Goal: Information Seeking & Learning: Learn about a topic

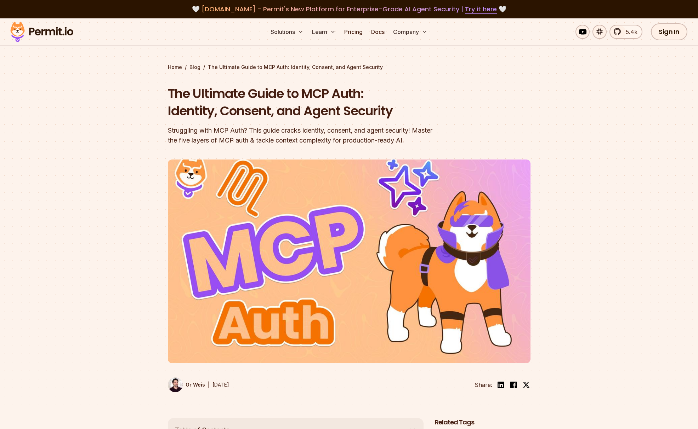
scroll to position [6, 0]
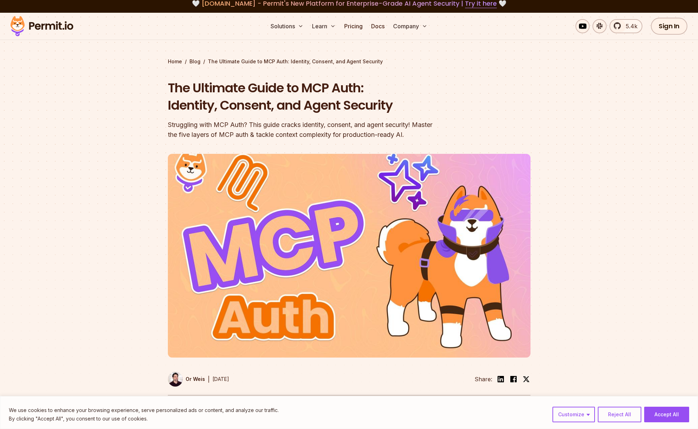
click at [242, 122] on div "Struggling with MCP Auth? This guide cracks identity, consent, and agent securi…" at bounding box center [304, 130] width 272 height 20
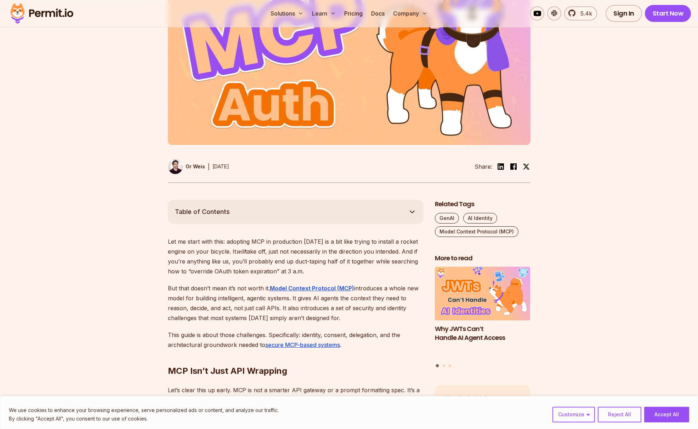
scroll to position [221, 0]
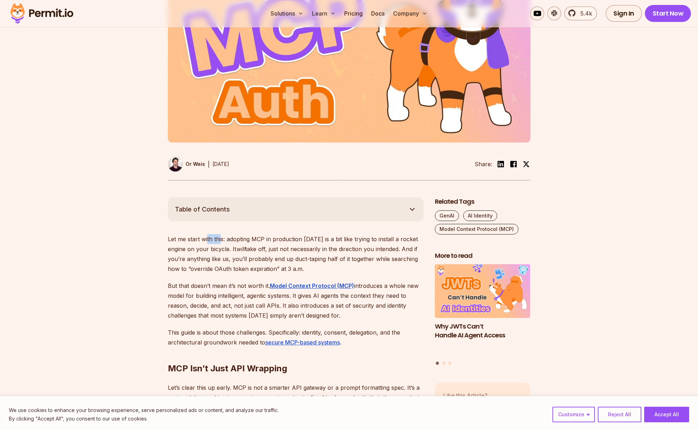
drag, startPoint x: 207, startPoint y: 239, endPoint x: 234, endPoint y: 243, distance: 27.2
click at [223, 242] on p "Let me start with this: adopting MCP in production [DATE] is a bit like trying …" at bounding box center [296, 254] width 256 height 40
drag, startPoint x: 287, startPoint y: 242, endPoint x: 282, endPoint y: 241, distance: 4.6
click at [284, 242] on p "Let me start with this: adopting MCP in production [DATE] is a bit like trying …" at bounding box center [296, 254] width 256 height 40
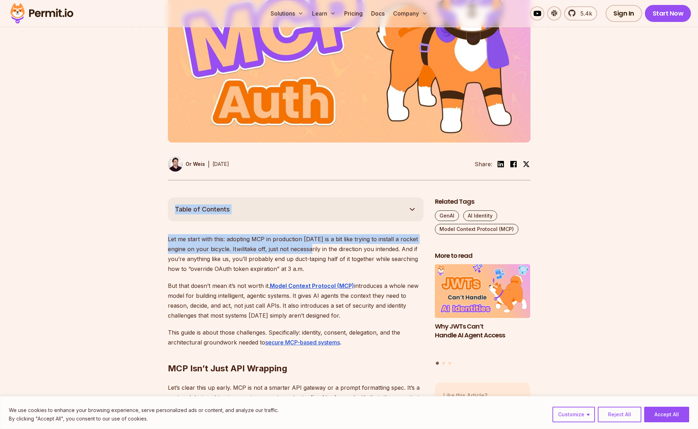
drag, startPoint x: 265, startPoint y: 225, endPoint x: 315, endPoint y: 254, distance: 57.6
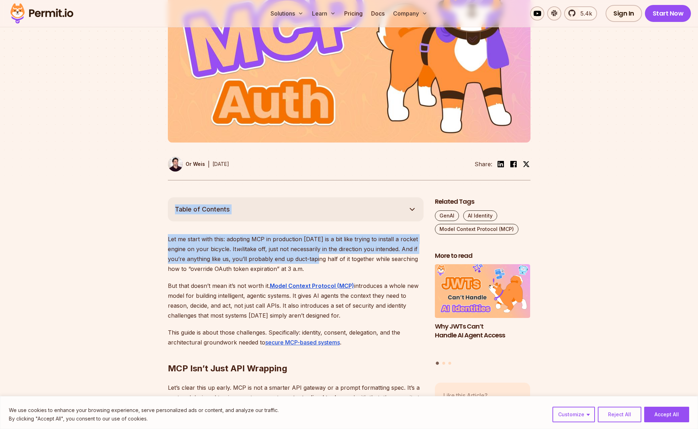
click at [327, 248] on p "Let me start with this: adopting MCP in production [DATE] is a bit like trying …" at bounding box center [296, 254] width 256 height 40
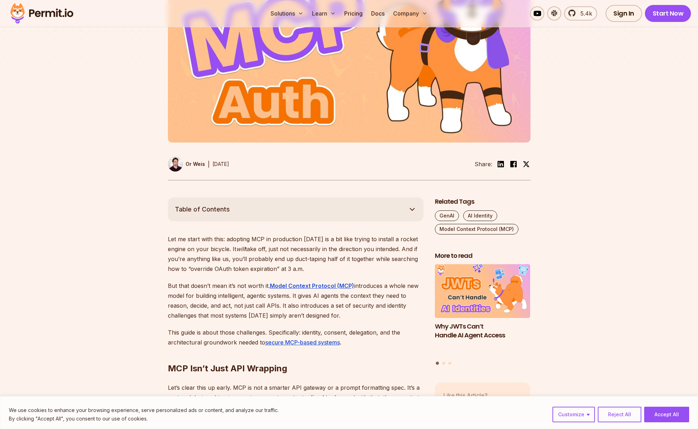
click at [330, 239] on p "Let me start with this: adopting MCP in production [DATE] is a bit like trying …" at bounding box center [296, 254] width 256 height 40
click at [331, 239] on p "Let me start with this: adopting MCP in production [DATE] is a bit like trying …" at bounding box center [296, 254] width 256 height 40
click at [331, 238] on p "Let me start with this: adopting MCP in production [DATE] is a bit like trying …" at bounding box center [296, 254] width 256 height 40
drag, startPoint x: 153, startPoint y: 247, endPoint x: 226, endPoint y: 251, distance: 73.7
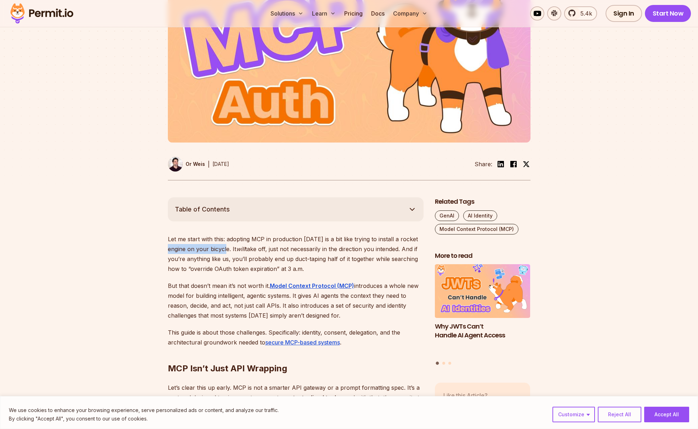
click at [226, 251] on p "Let me start with this: adopting MCP in production [DATE] is a bit like trying …" at bounding box center [296, 254] width 256 height 40
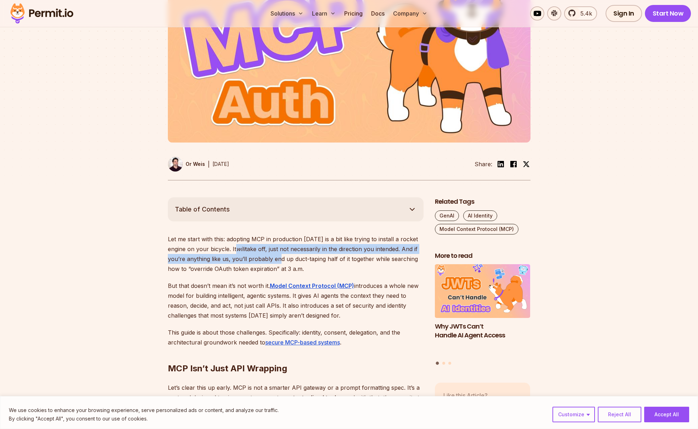
drag, startPoint x: 238, startPoint y: 247, endPoint x: 276, endPoint y: 258, distance: 39.6
click at [276, 258] on p "Let me start with this: adopting MCP in production [DATE] is a bit like trying …" at bounding box center [296, 254] width 256 height 40
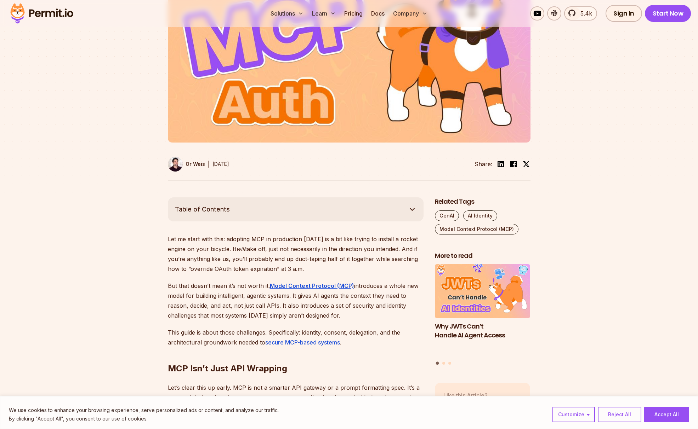
drag, startPoint x: 287, startPoint y: 250, endPoint x: 322, endPoint y: 265, distance: 38.7
click at [321, 265] on p "Let me start with this: adopting MCP in production [DATE] is a bit like trying …" at bounding box center [296, 254] width 256 height 40
click at [323, 265] on p "Let me start with this: adopting MCP in production [DATE] is a bit like trying …" at bounding box center [296, 254] width 256 height 40
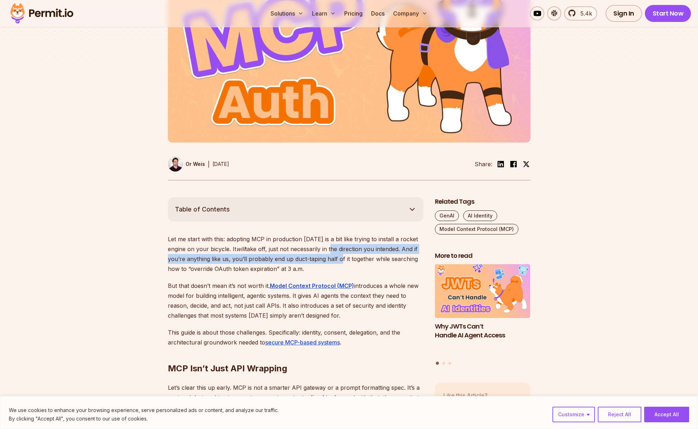
click at [335, 258] on p "Let me start with this: adopting MCP in production [DATE] is a bit like trying …" at bounding box center [296, 254] width 256 height 40
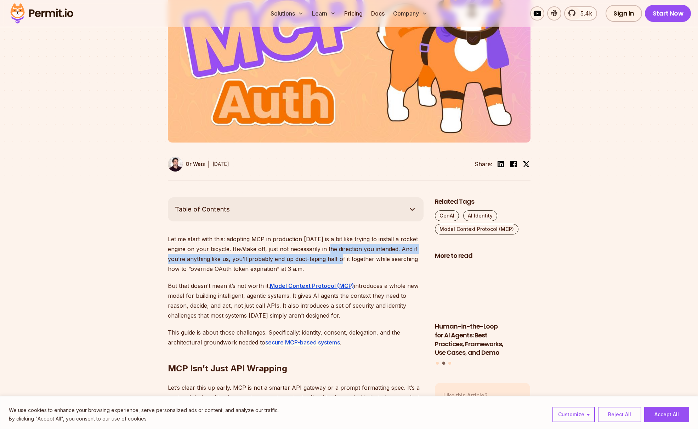
drag, startPoint x: 336, startPoint y: 259, endPoint x: 340, endPoint y: 246, distance: 13.5
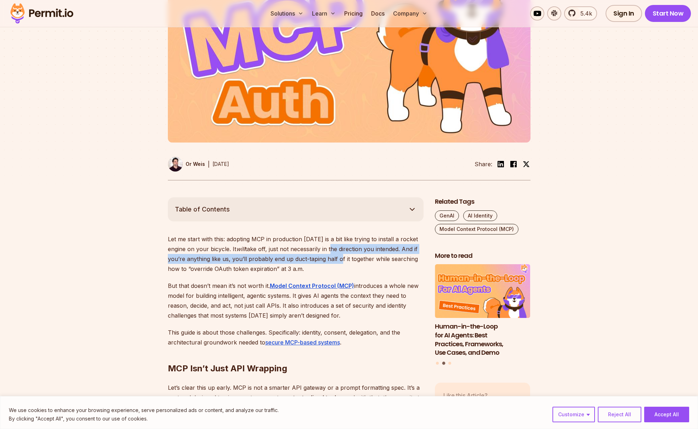
click at [336, 258] on p "Let me start with this: adopting MCP in production [DATE] is a bit like trying …" at bounding box center [296, 254] width 256 height 40
drag, startPoint x: 342, startPoint y: 256, endPoint x: 344, endPoint y: 264, distance: 8.1
click at [344, 264] on p "Let me start with this: adopting MCP in production [DATE] is a bit like trying …" at bounding box center [296, 254] width 256 height 40
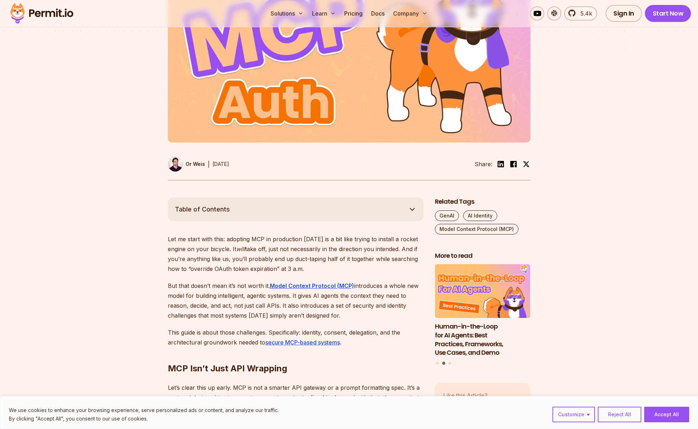
click at [344, 264] on p "Let me start with this: adopting MCP in production [DATE] is a bit like trying …" at bounding box center [296, 254] width 256 height 40
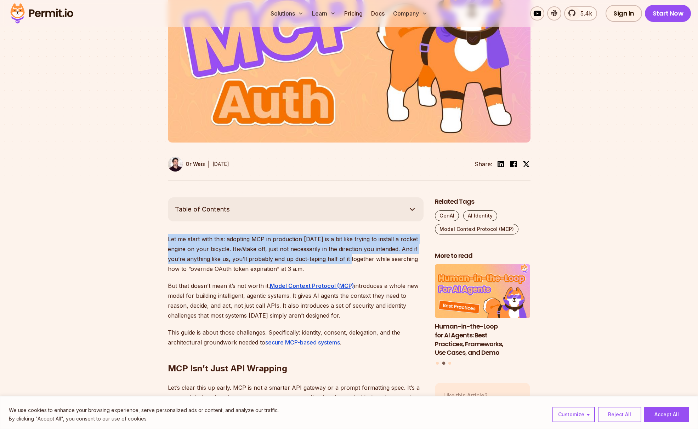
drag, startPoint x: 344, startPoint y: 264, endPoint x: 179, endPoint y: 234, distance: 167.3
drag, startPoint x: 179, startPoint y: 235, endPoint x: 169, endPoint y: 235, distance: 10.3
click at [179, 235] on p "Let me start with this: adopting MCP in production [DATE] is a bit like trying …" at bounding box center [296, 254] width 256 height 40
drag, startPoint x: 188, startPoint y: 241, endPoint x: 297, endPoint y: 271, distance: 113.2
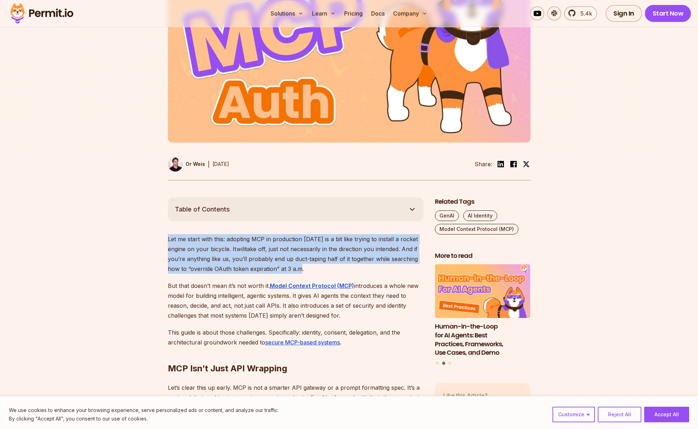
click at [297, 271] on p "Let me start with this: adopting MCP in production [DATE] is a bit like trying …" at bounding box center [296, 254] width 256 height 40
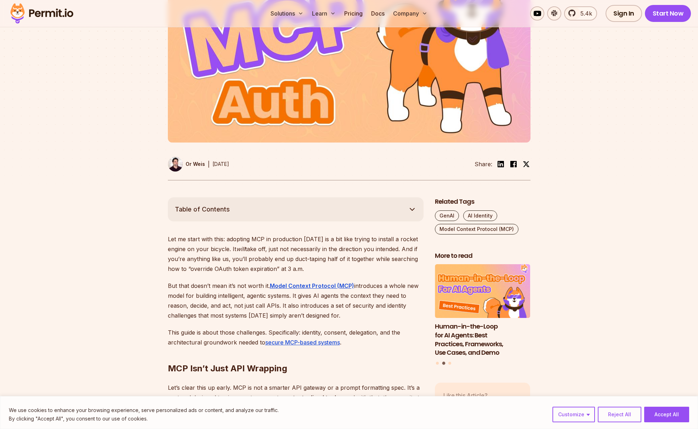
click at [305, 268] on p "Let me start with this: adopting MCP in production [DATE] is a bit like trying …" at bounding box center [296, 254] width 256 height 40
drag, startPoint x: 308, startPoint y: 266, endPoint x: 173, endPoint y: 239, distance: 137.2
click at [183, 239] on p "Let me start with this: adopting MCP in production [DATE] is a bit like trying …" at bounding box center [296, 254] width 256 height 40
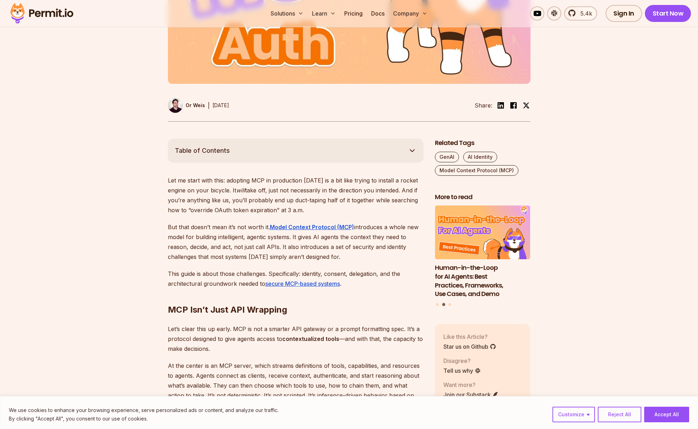
scroll to position [300, 0]
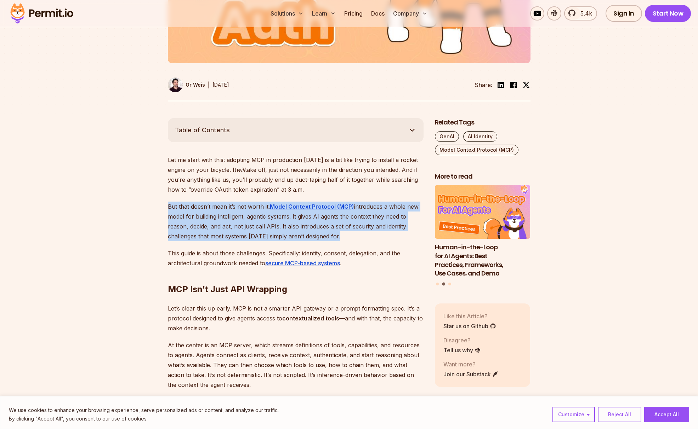
drag, startPoint x: 151, startPoint y: 208, endPoint x: 370, endPoint y: 246, distance: 222.0
click at [381, 231] on p "But that doesn’t mean it’s not worth it. Model Context Protocol (MCP) introduce…" at bounding box center [296, 222] width 256 height 40
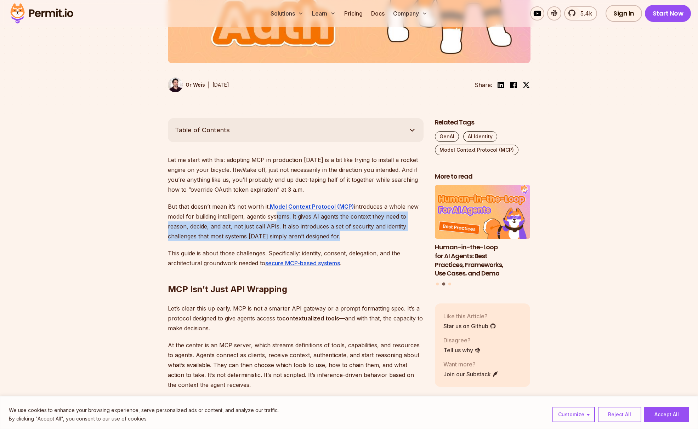
drag, startPoint x: 300, startPoint y: 218, endPoint x: 239, endPoint y: 208, distance: 62.0
click at [268, 212] on p "But that doesn’t mean it’s not worth it. Model Context Protocol (MCP) introduce…" at bounding box center [296, 222] width 256 height 40
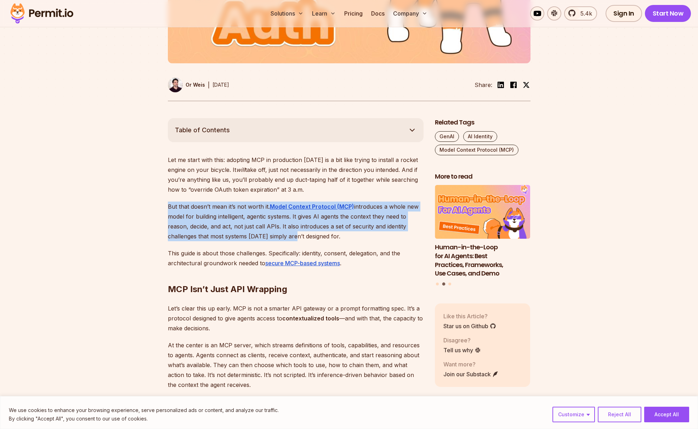
drag, startPoint x: 140, startPoint y: 199, endPoint x: 294, endPoint y: 233, distance: 158.3
drag, startPoint x: 294, startPoint y: 233, endPoint x: 209, endPoint y: 224, distance: 85.4
click at [294, 233] on p "But that doesn’t mean it’s not worth it. Model Context Protocol (MCP) introduce…" at bounding box center [296, 222] width 256 height 40
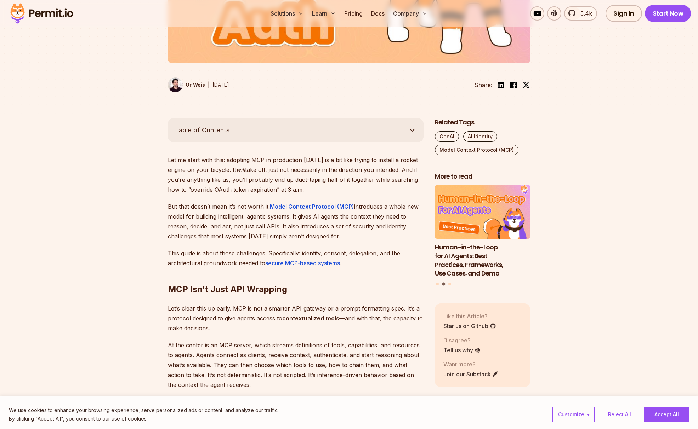
click at [190, 221] on p "But that doesn’t mean it’s not worth it. Model Context Protocol (MCP) introduce…" at bounding box center [296, 222] width 256 height 40
click at [227, 216] on p "But that doesn’t mean it’s not worth it. Model Context Protocol (MCP) introduce…" at bounding box center [296, 222] width 256 height 40
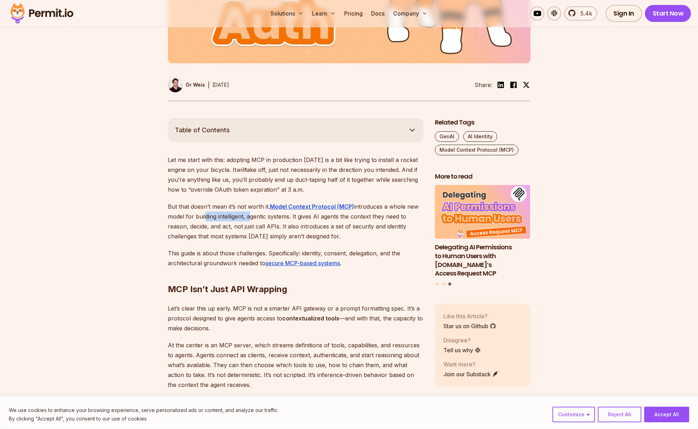
drag, startPoint x: 206, startPoint y: 214, endPoint x: 250, endPoint y: 216, distance: 44.3
click at [249, 216] on p "But that doesn’t mean it’s not worth it. Model Context Protocol (MCP) introduce…" at bounding box center [296, 222] width 256 height 40
click at [253, 216] on p "But that doesn’t mean it’s not worth it. Model Context Protocol (MCP) introduce…" at bounding box center [296, 222] width 256 height 40
drag, startPoint x: 250, startPoint y: 217, endPoint x: 298, endPoint y: 216, distance: 48.5
click at [297, 216] on p "But that doesn’t mean it’s not worth it. Model Context Protocol (MCP) introduce…" at bounding box center [296, 222] width 256 height 40
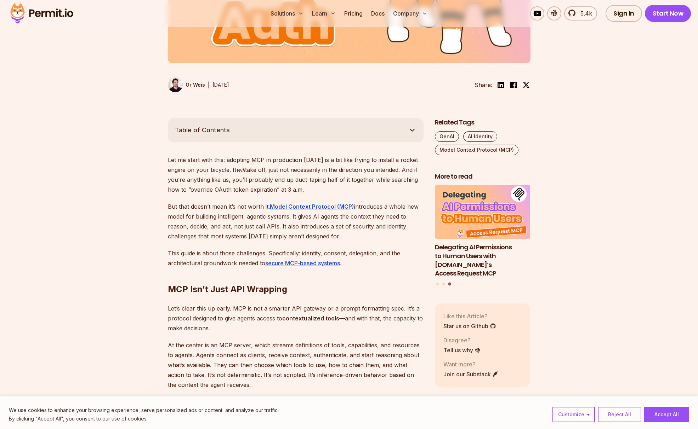
click at [300, 215] on p "But that doesn’t mean it’s not worth it. Model Context Protocol (MCP) introduce…" at bounding box center [296, 222] width 256 height 40
drag, startPoint x: 339, startPoint y: 218, endPoint x: 380, endPoint y: 225, distance: 41.4
click at [380, 225] on p "But that doesn’t mean it’s not worth it. Model Context Protocol (MCP) introduce…" at bounding box center [296, 222] width 256 height 40
drag, startPoint x: 381, startPoint y: 218, endPoint x: 379, endPoint y: 231, distance: 12.8
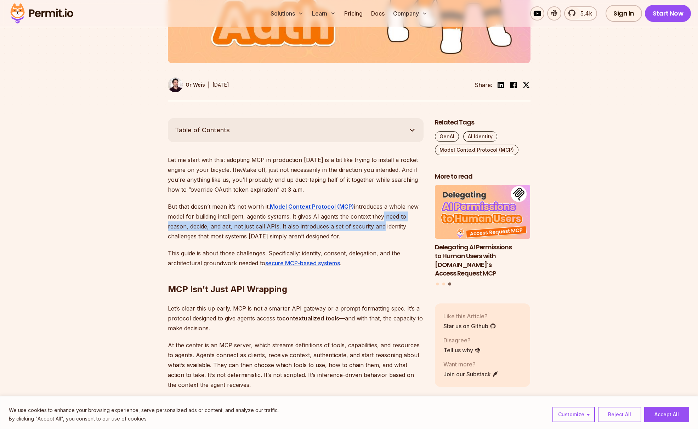
click at [379, 231] on p "But that doesn’t mean it’s not worth it. Model Context Protocol (MCP) introduce…" at bounding box center [296, 222] width 256 height 40
click at [177, 230] on p "But that doesn’t mean it’s not worth it. Model Context Protocol (MCP) introduce…" at bounding box center [296, 222] width 256 height 40
drag, startPoint x: 172, startPoint y: 229, endPoint x: 286, endPoint y: 233, distance: 113.7
click at [286, 233] on p "But that doesn’t mean it’s not worth it. Model Context Protocol (MCP) introduce…" at bounding box center [296, 222] width 256 height 40
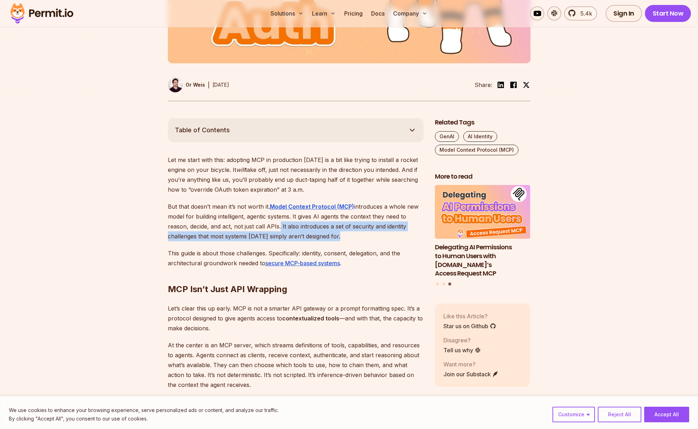
drag, startPoint x: 277, startPoint y: 228, endPoint x: 348, endPoint y: 237, distance: 71.0
click at [348, 237] on p "But that doesn’t mean it’s not worth it. Model Context Protocol (MCP) introduce…" at bounding box center [296, 222] width 256 height 40
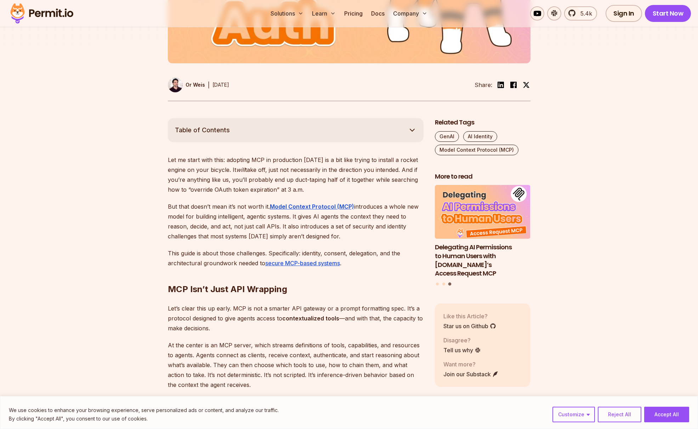
click at [350, 233] on p "But that doesn’t mean it’s not worth it. Model Context Protocol (MCP) introduce…" at bounding box center [296, 222] width 256 height 40
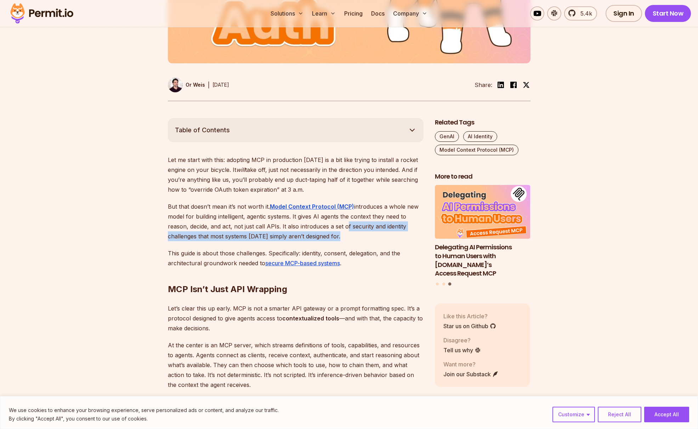
drag, startPoint x: 344, startPoint y: 225, endPoint x: 351, endPoint y: 234, distance: 11.1
click at [351, 234] on p "But that doesn’t mean it’s not worth it. Model Context Protocol (MCP) introduce…" at bounding box center [296, 222] width 256 height 40
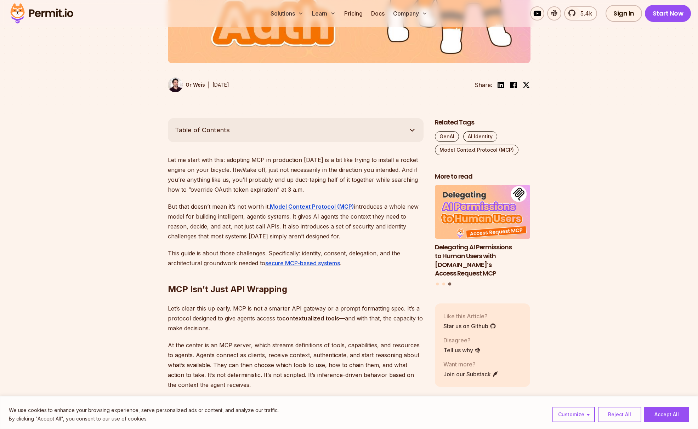
click at [351, 234] on p "But that doesn’t mean it’s not worth it. Model Context Protocol (MCP) introduce…" at bounding box center [296, 222] width 256 height 40
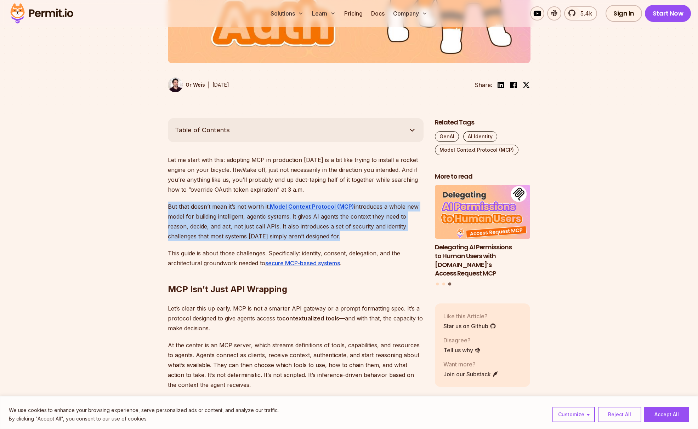
drag, startPoint x: 352, startPoint y: 234, endPoint x: 165, endPoint y: 199, distance: 190.0
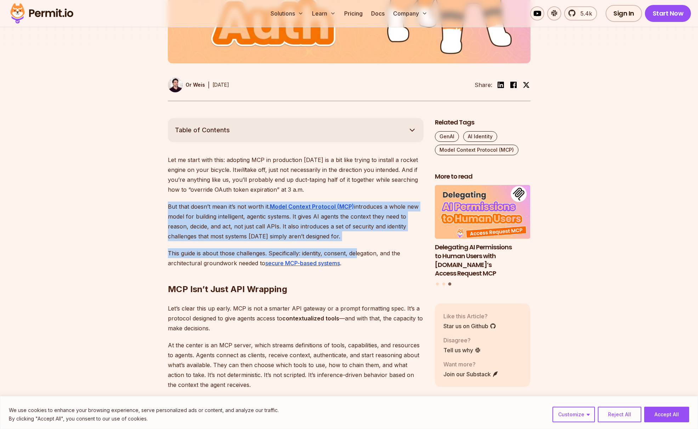
drag, startPoint x: 188, startPoint y: 208, endPoint x: 361, endPoint y: 251, distance: 178.3
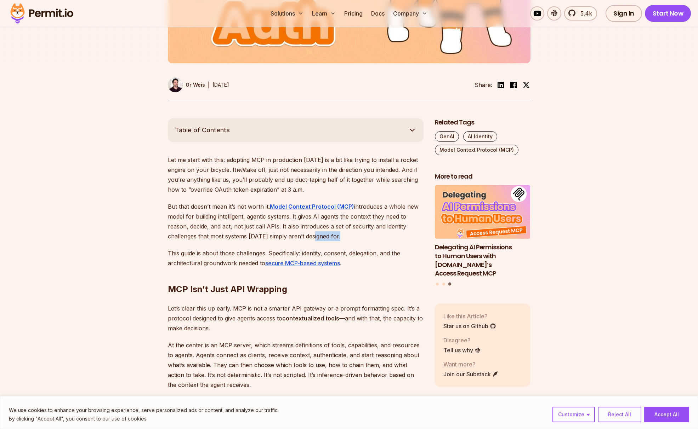
drag, startPoint x: 344, startPoint y: 238, endPoint x: 188, endPoint y: 208, distance: 158.9
click at [265, 226] on p "But that doesn’t mean it’s not worth it. Model Context Protocol (MCP) introduce…" at bounding box center [296, 222] width 256 height 40
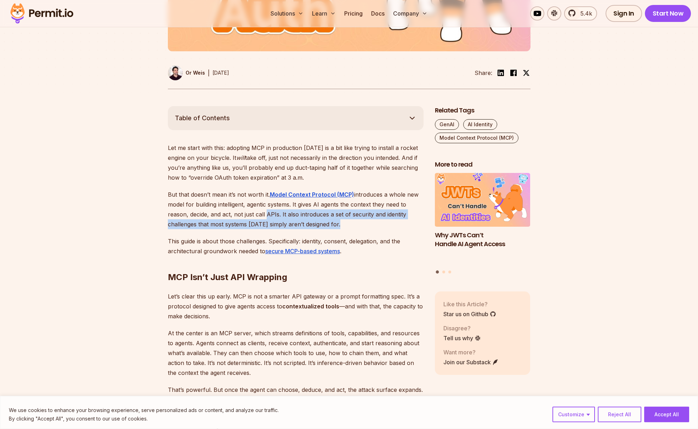
scroll to position [396, 0]
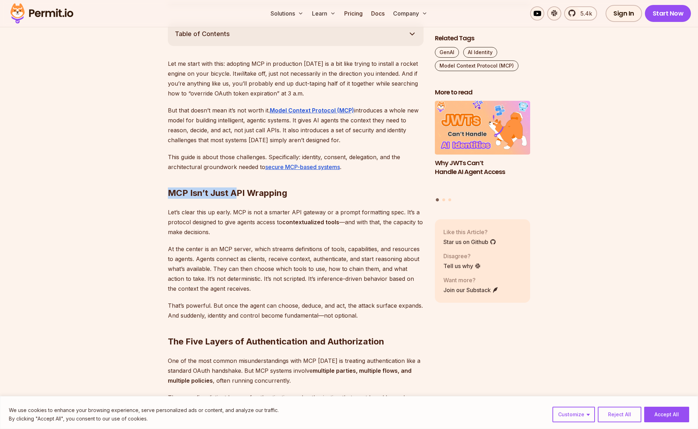
drag, startPoint x: 190, startPoint y: 189, endPoint x: 259, endPoint y: 202, distance: 69.9
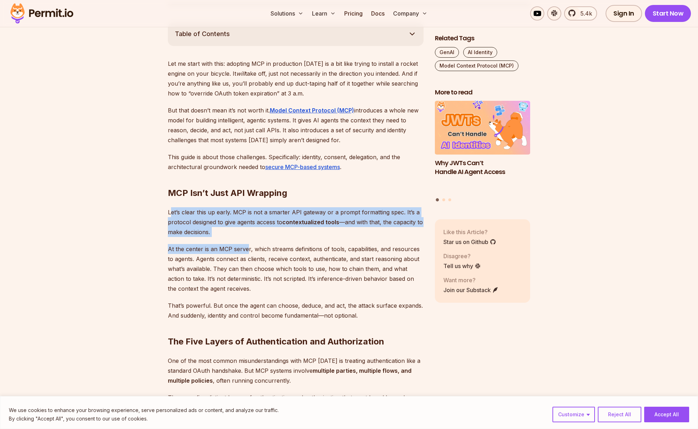
drag, startPoint x: 170, startPoint y: 214, endPoint x: 248, endPoint y: 246, distance: 84.5
